Goal: Task Accomplishment & Management: Use online tool/utility

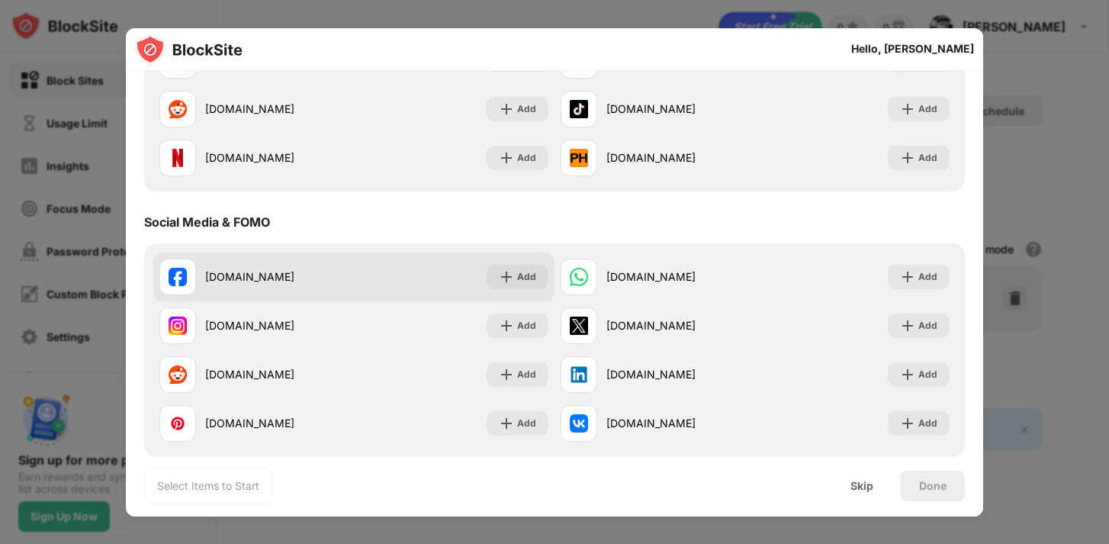
scroll to position [378, 0]
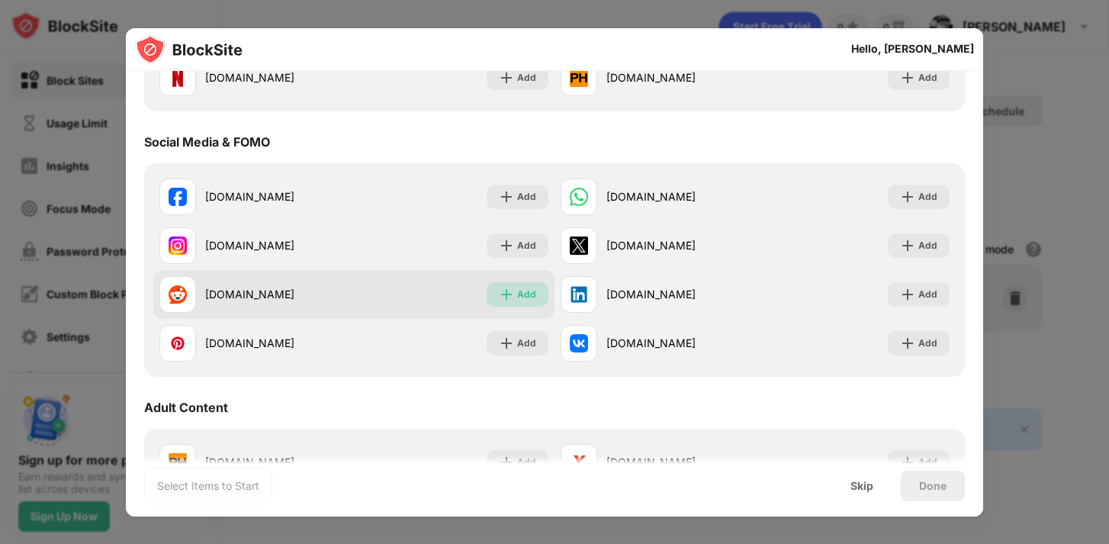
click at [526, 293] on div "Add" at bounding box center [526, 294] width 19 height 15
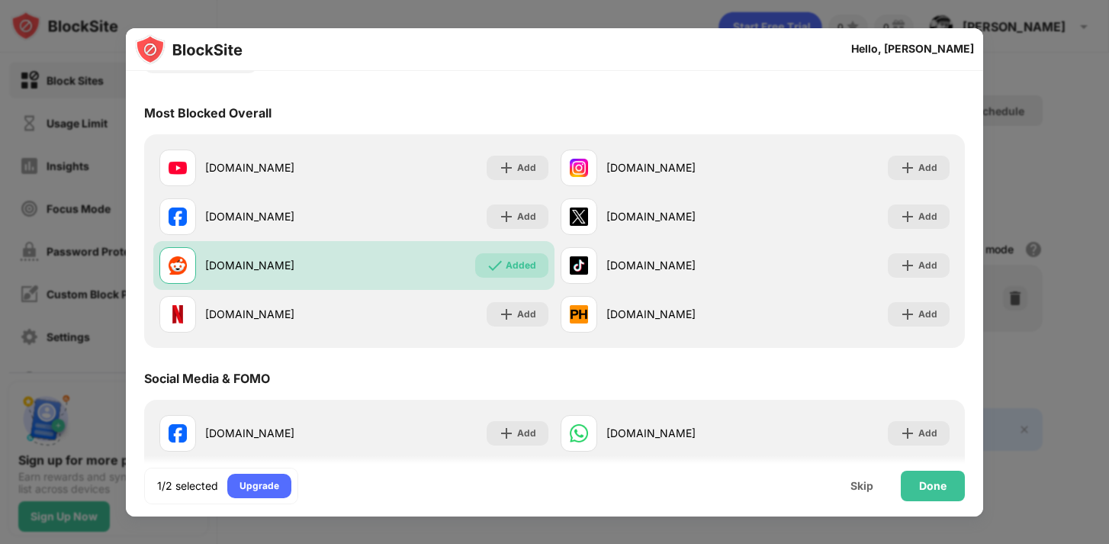
scroll to position [0, 0]
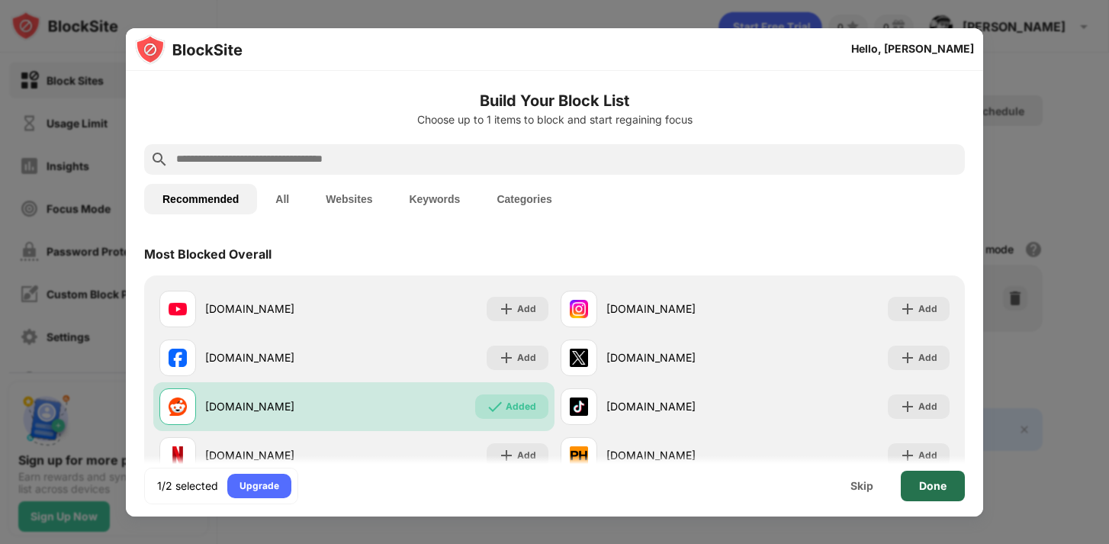
click at [938, 485] on div "Done" at bounding box center [932, 486] width 27 height 12
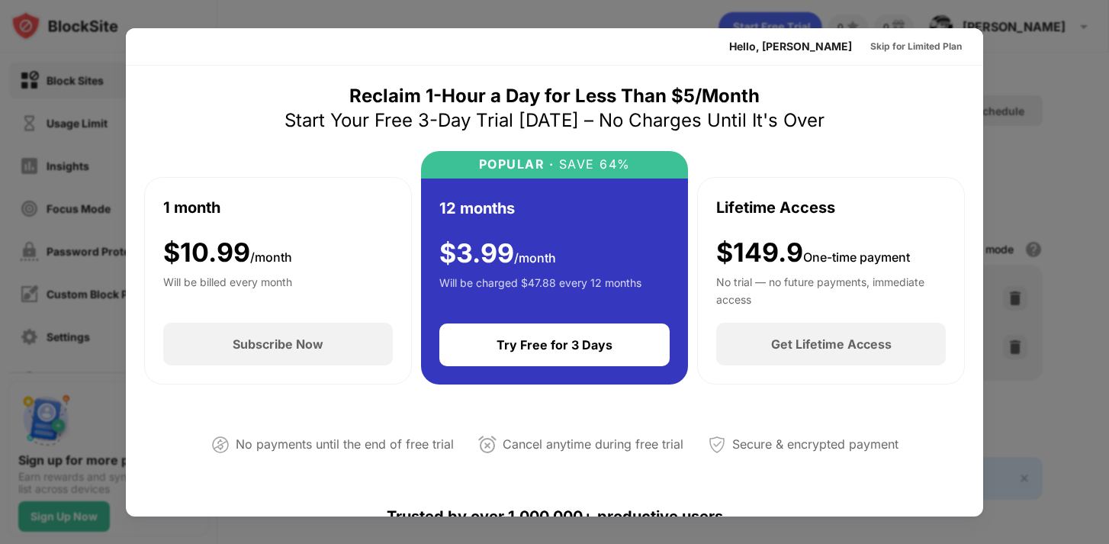
click at [896, 44] on div "Skip for Limited Plan" at bounding box center [916, 46] width 92 height 15
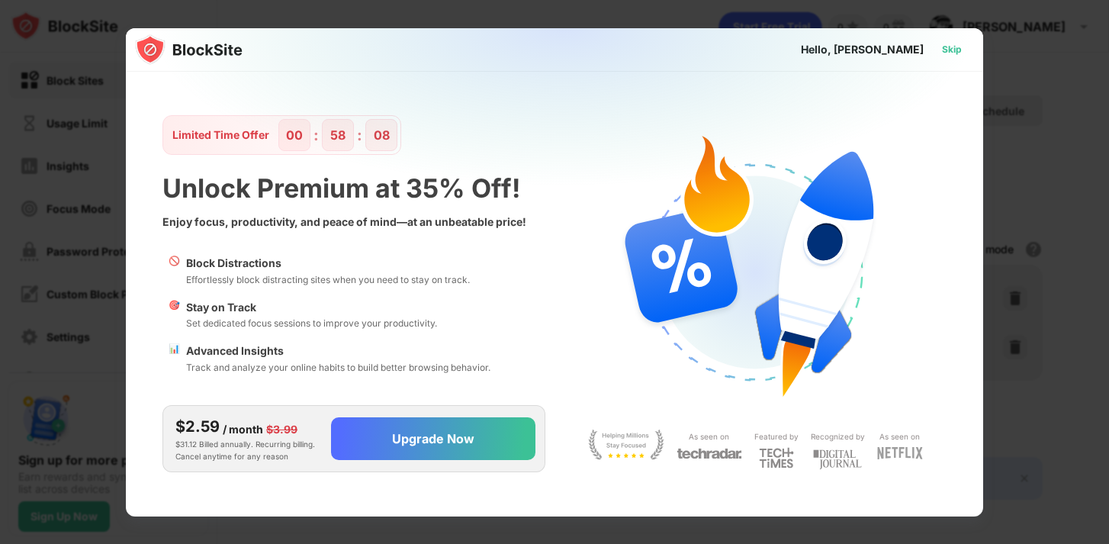
click at [952, 53] on div "Skip" at bounding box center [952, 49] width 20 height 15
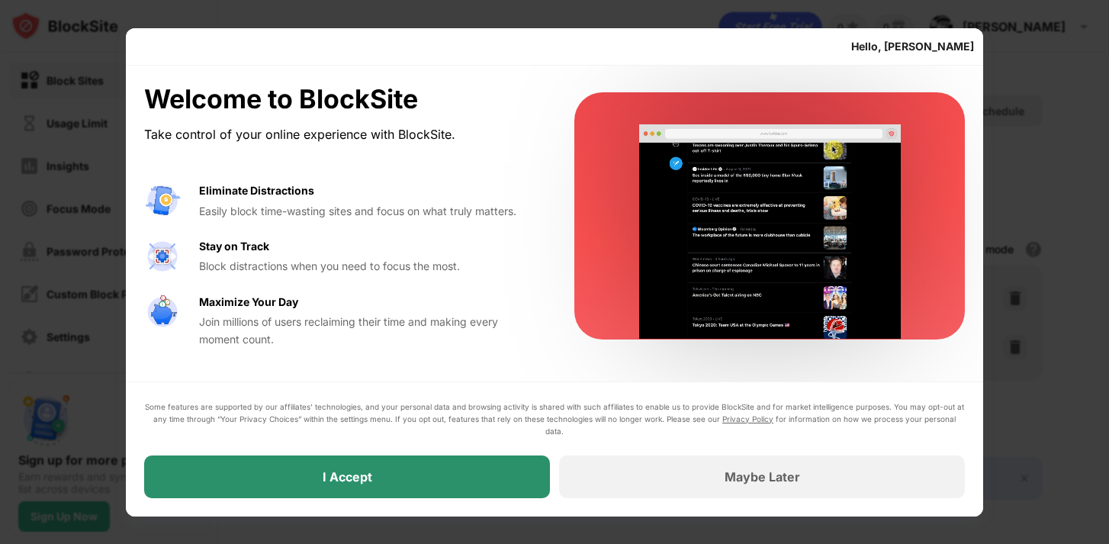
click at [359, 483] on div "I Accept" at bounding box center [348, 476] width 50 height 15
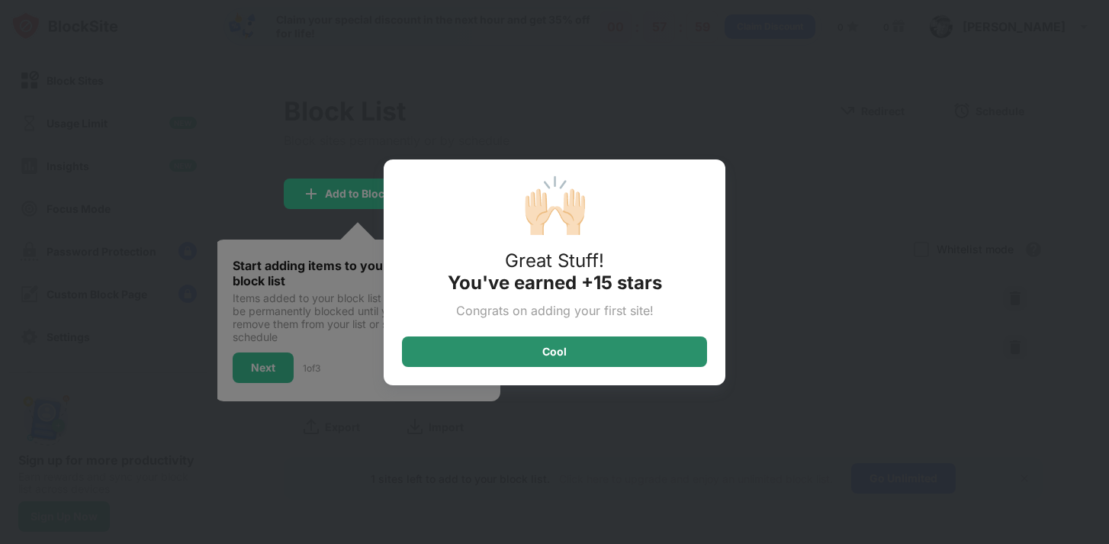
click at [496, 354] on div "Cool" at bounding box center [554, 351] width 305 height 31
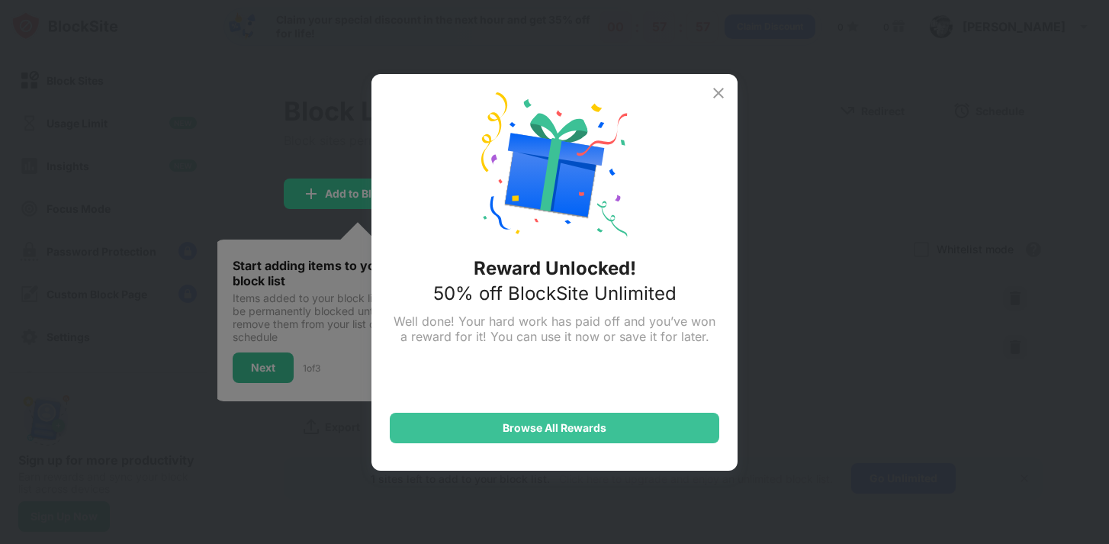
click at [716, 92] on img at bounding box center [718, 93] width 18 height 18
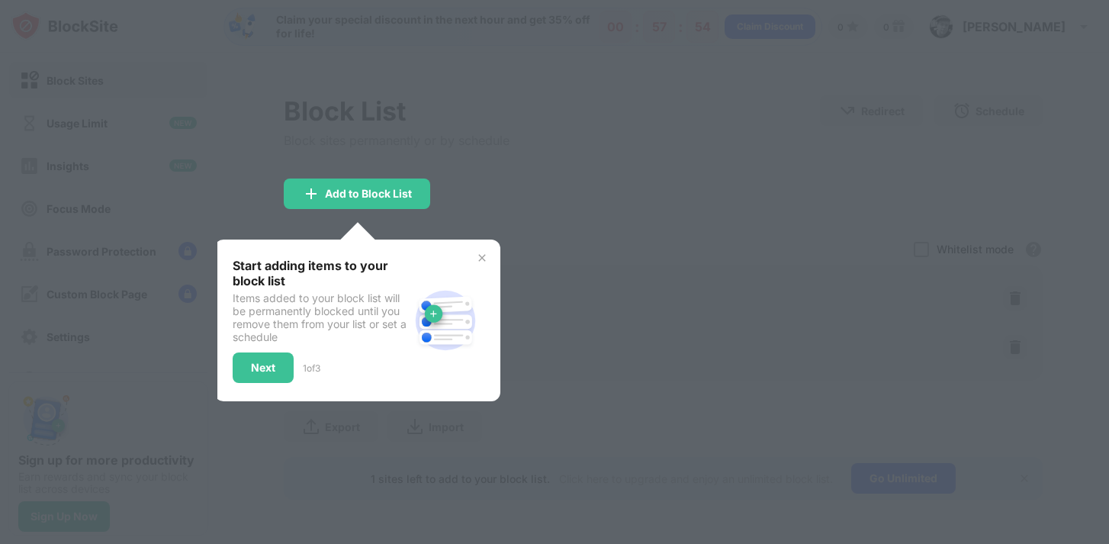
click at [481, 256] on img at bounding box center [482, 258] width 12 height 12
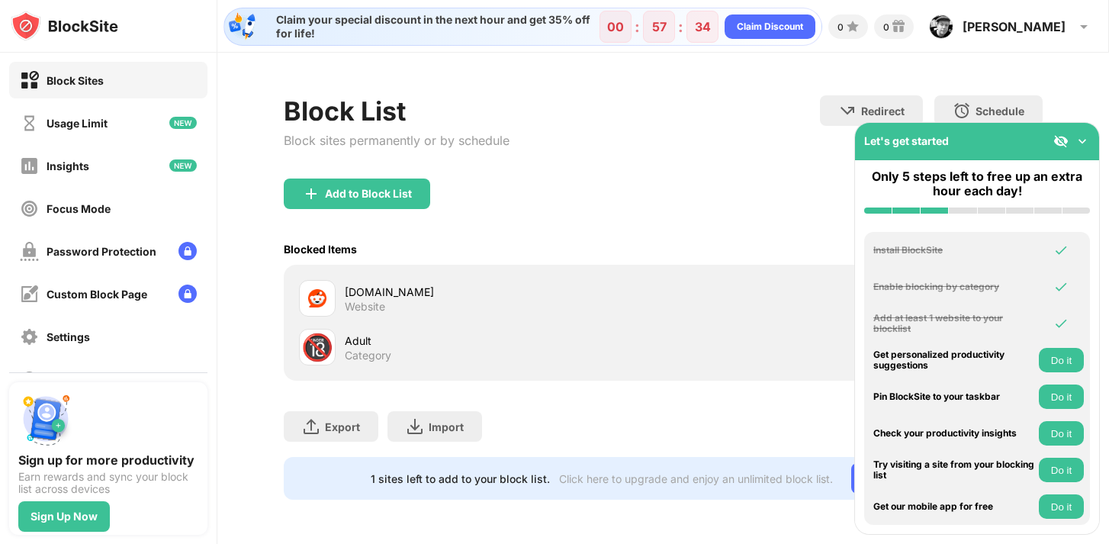
click at [1082, 139] on img at bounding box center [1082, 141] width 15 height 15
